Goal: Information Seeking & Learning: Check status

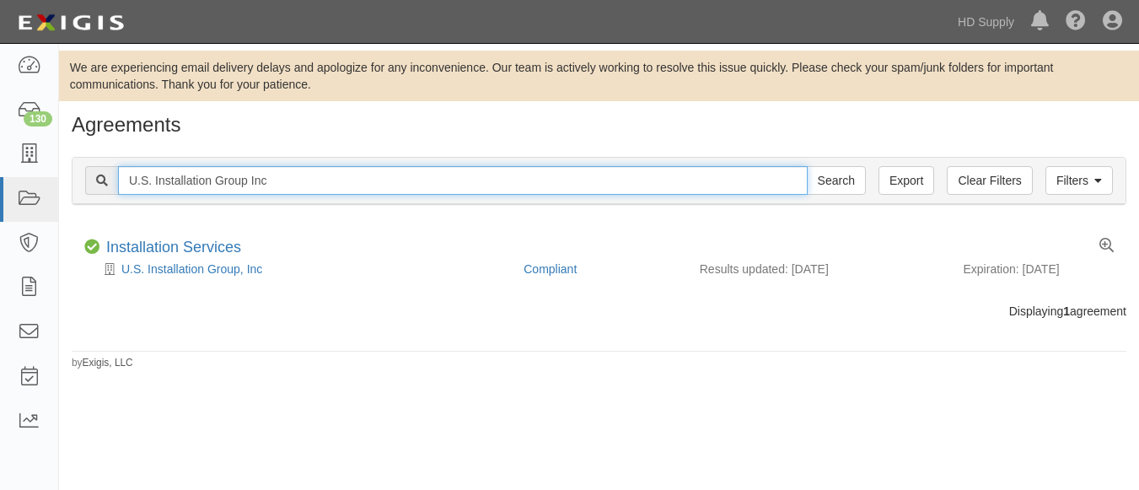
click at [306, 182] on input "U.S. Installation Group Inc" at bounding box center [463, 180] width 690 height 29
type input "U"
paste input "TNZ Services LLC"
type input "TNZ Services LLC"
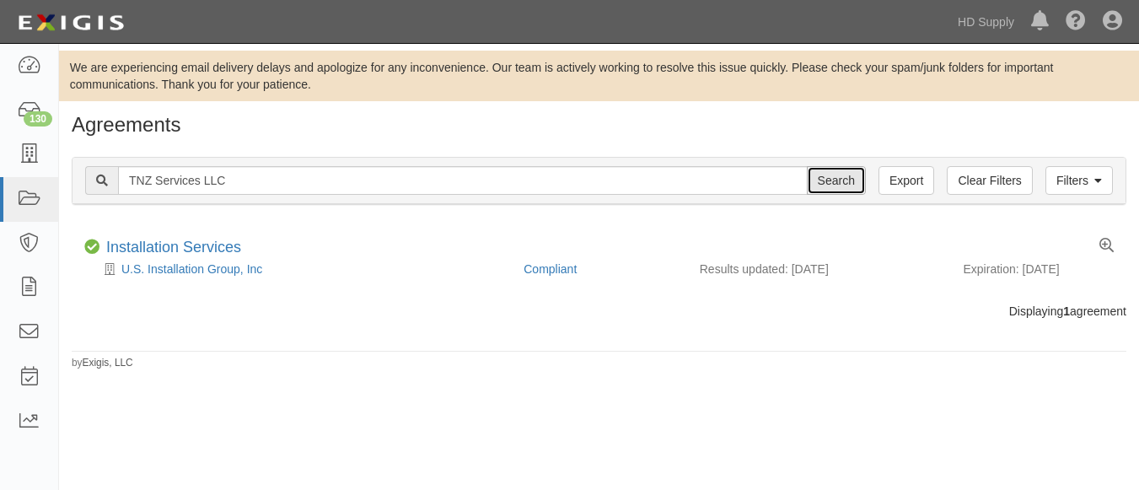
click at [841, 184] on input "Search" at bounding box center [836, 180] width 59 height 29
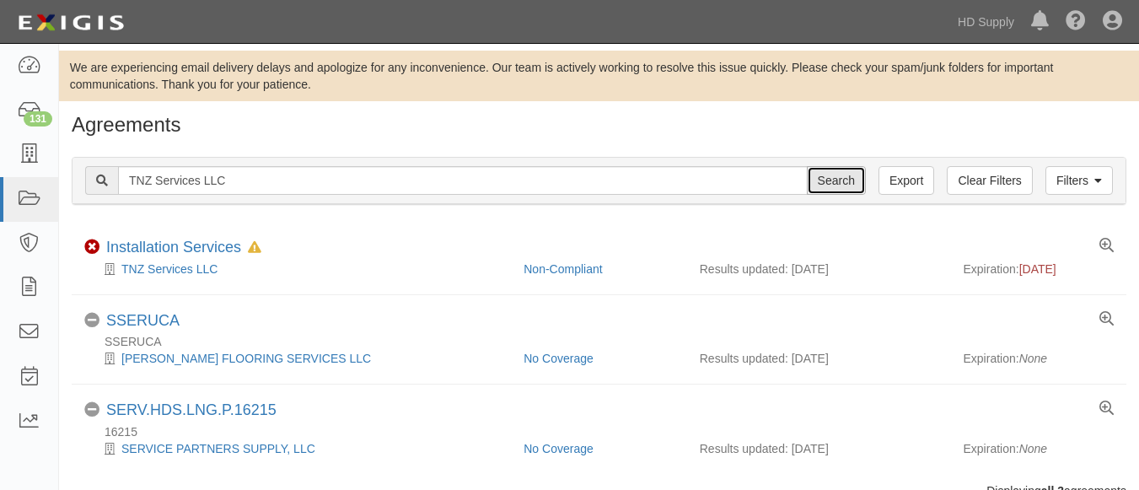
click at [820, 181] on input "Search" at bounding box center [836, 180] width 59 height 29
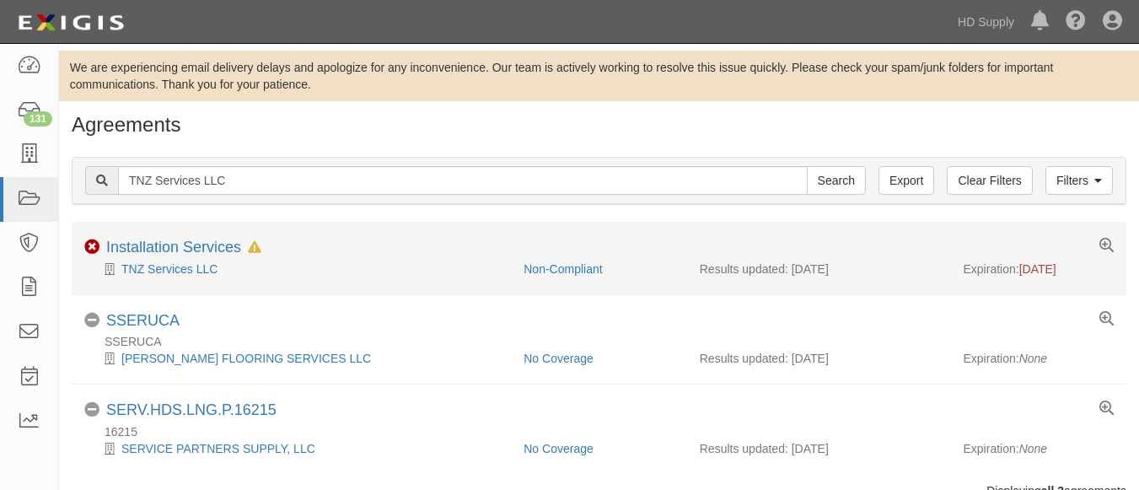
click at [287, 254] on div "Non-Compliant Installation Services In Default since [DATE]" at bounding box center [599, 249] width 1055 height 21
click at [203, 251] on link "Installation Services" at bounding box center [173, 247] width 135 height 17
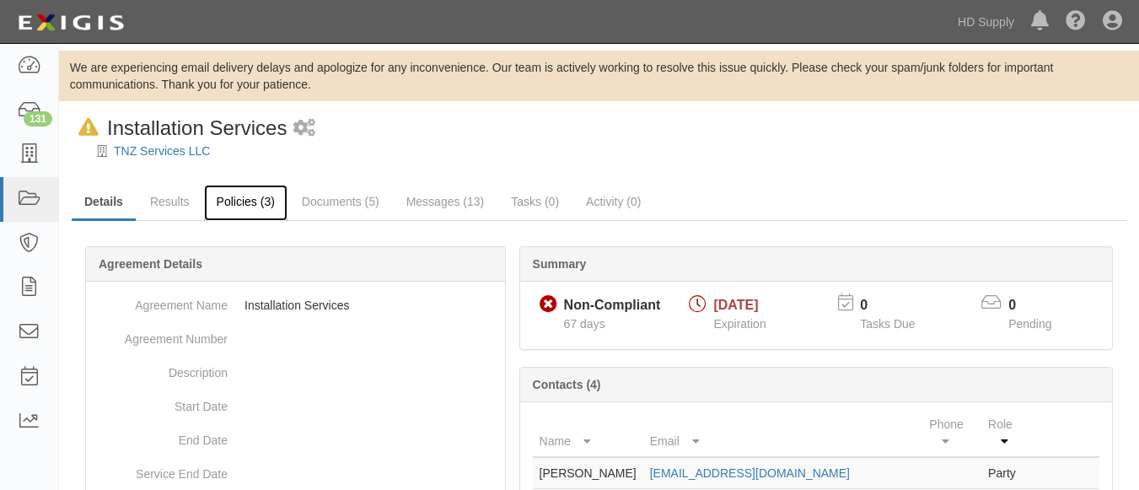
click at [248, 198] on link "Policies (3)" at bounding box center [245, 203] width 83 height 36
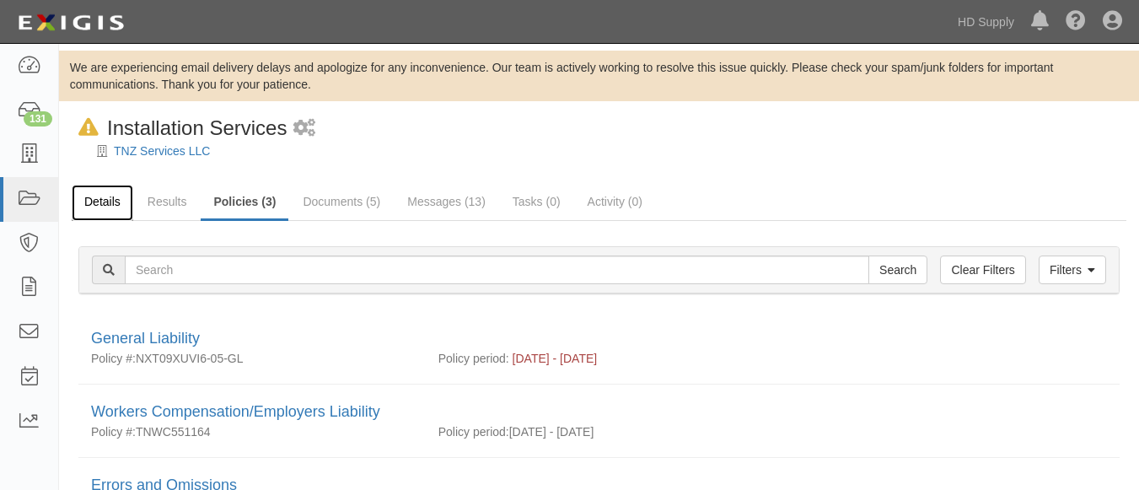
click at [110, 206] on link "Details" at bounding box center [103, 203] width 62 height 36
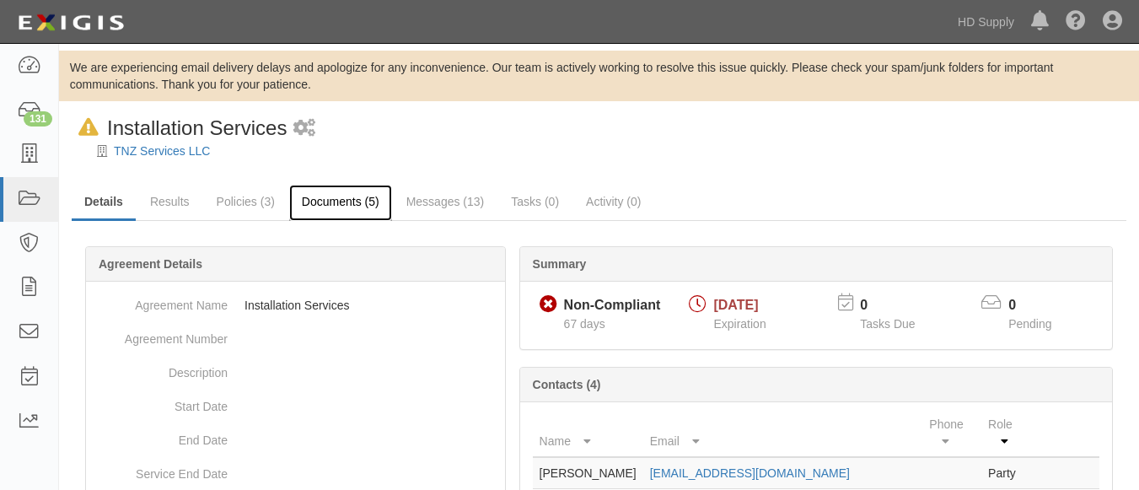
click at [331, 207] on link "Documents (5)" at bounding box center [340, 203] width 103 height 36
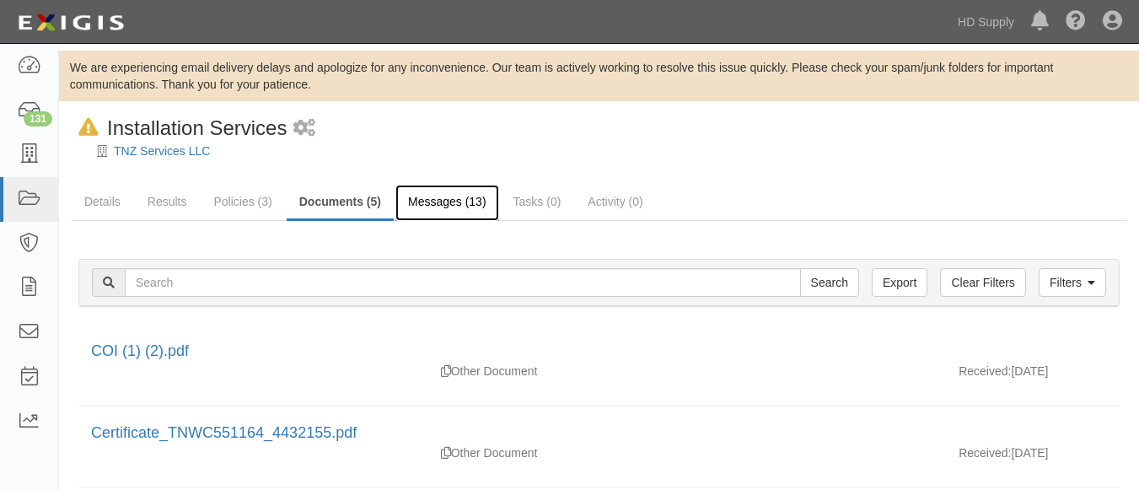
click at [418, 205] on link "Messages (13)" at bounding box center [447, 203] width 104 height 36
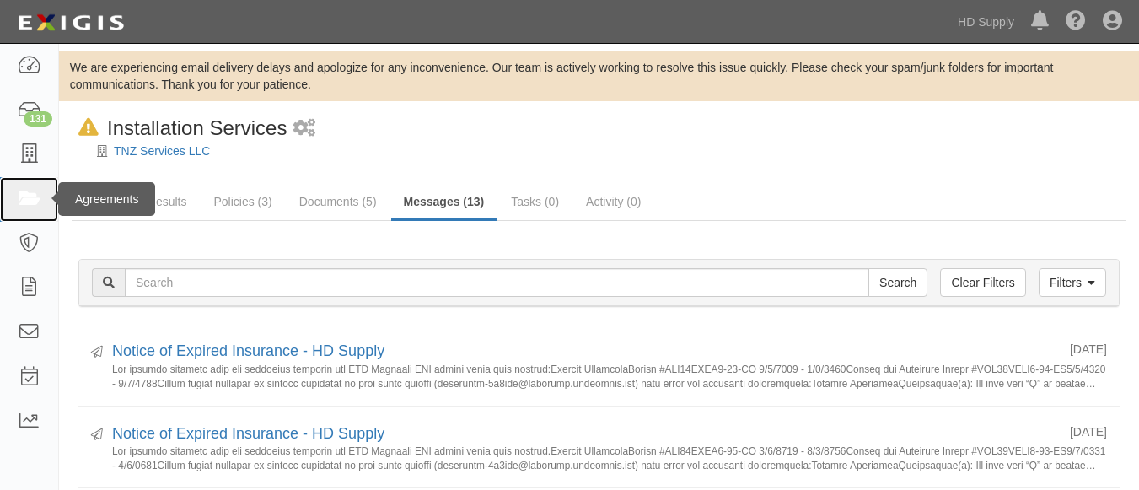
click at [24, 207] on icon at bounding box center [29, 199] width 24 height 19
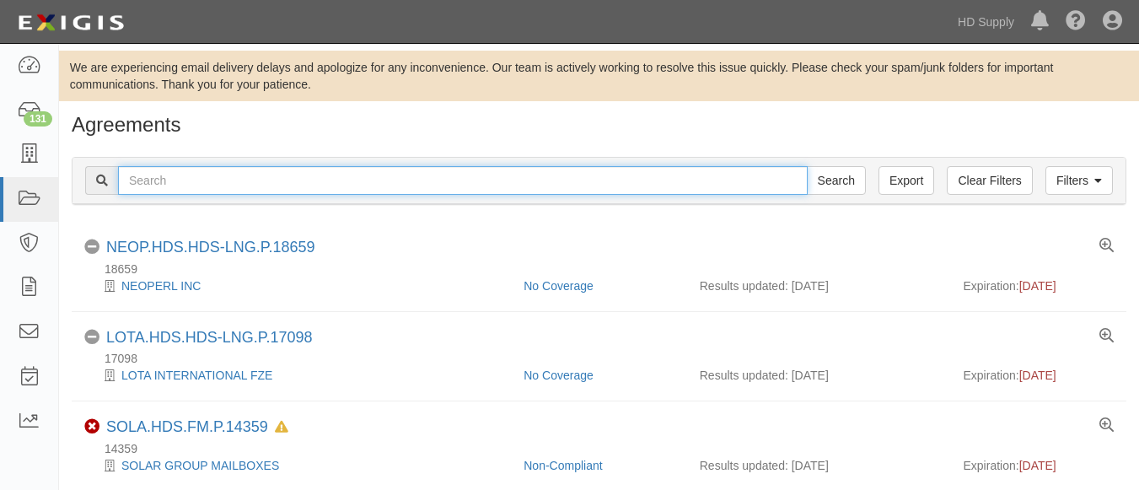
click at [207, 184] on input "text" at bounding box center [463, 180] width 690 height 29
paste input "Miracle Method of The [GEOGRAPHIC_DATA] INC"
type input "Miracle Method of The [GEOGRAPHIC_DATA] INC"
click at [807, 166] on input "Search" at bounding box center [836, 180] width 59 height 29
